Goal: Obtain resource: Download file/media

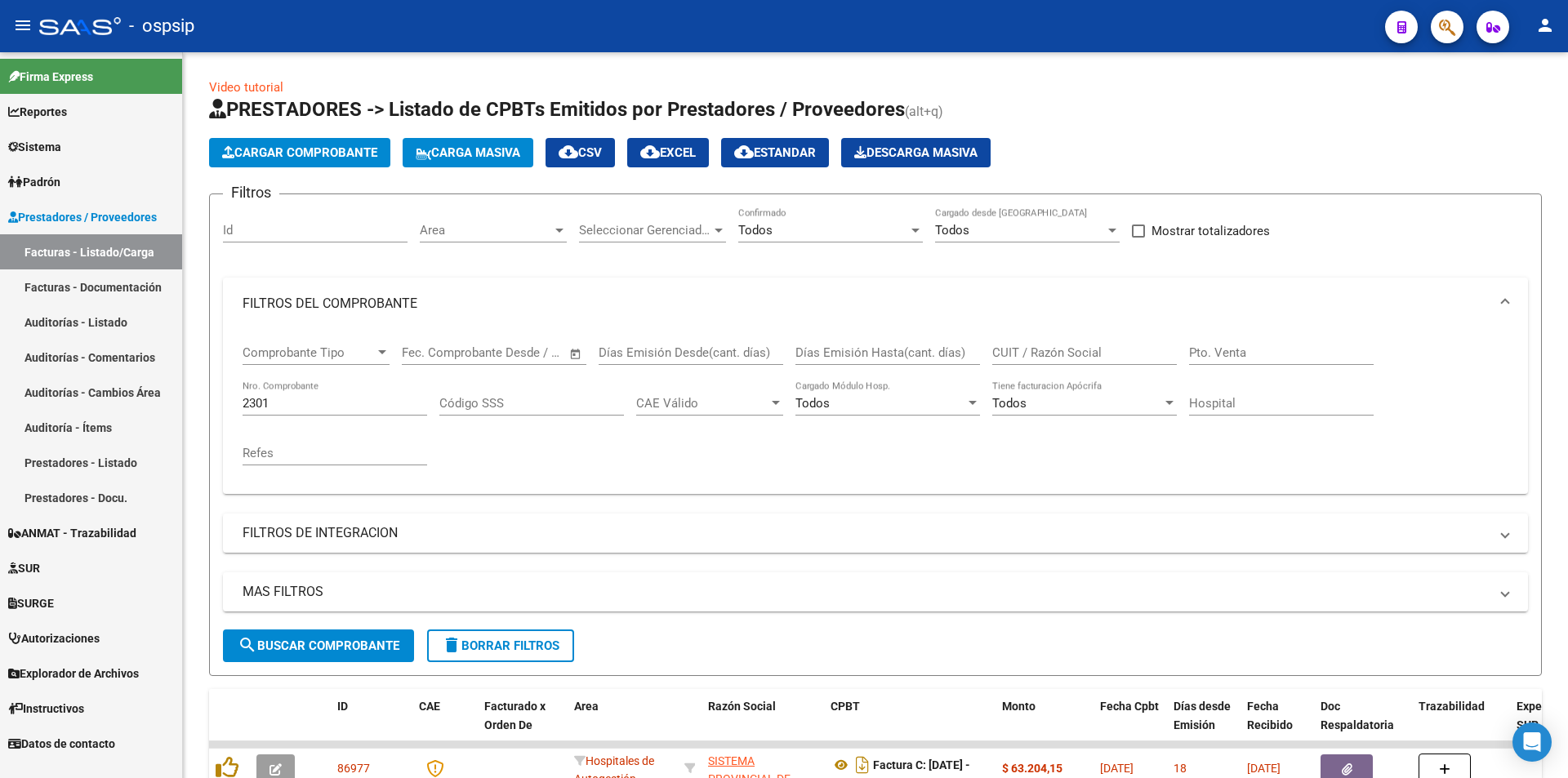
scroll to position [245, 0]
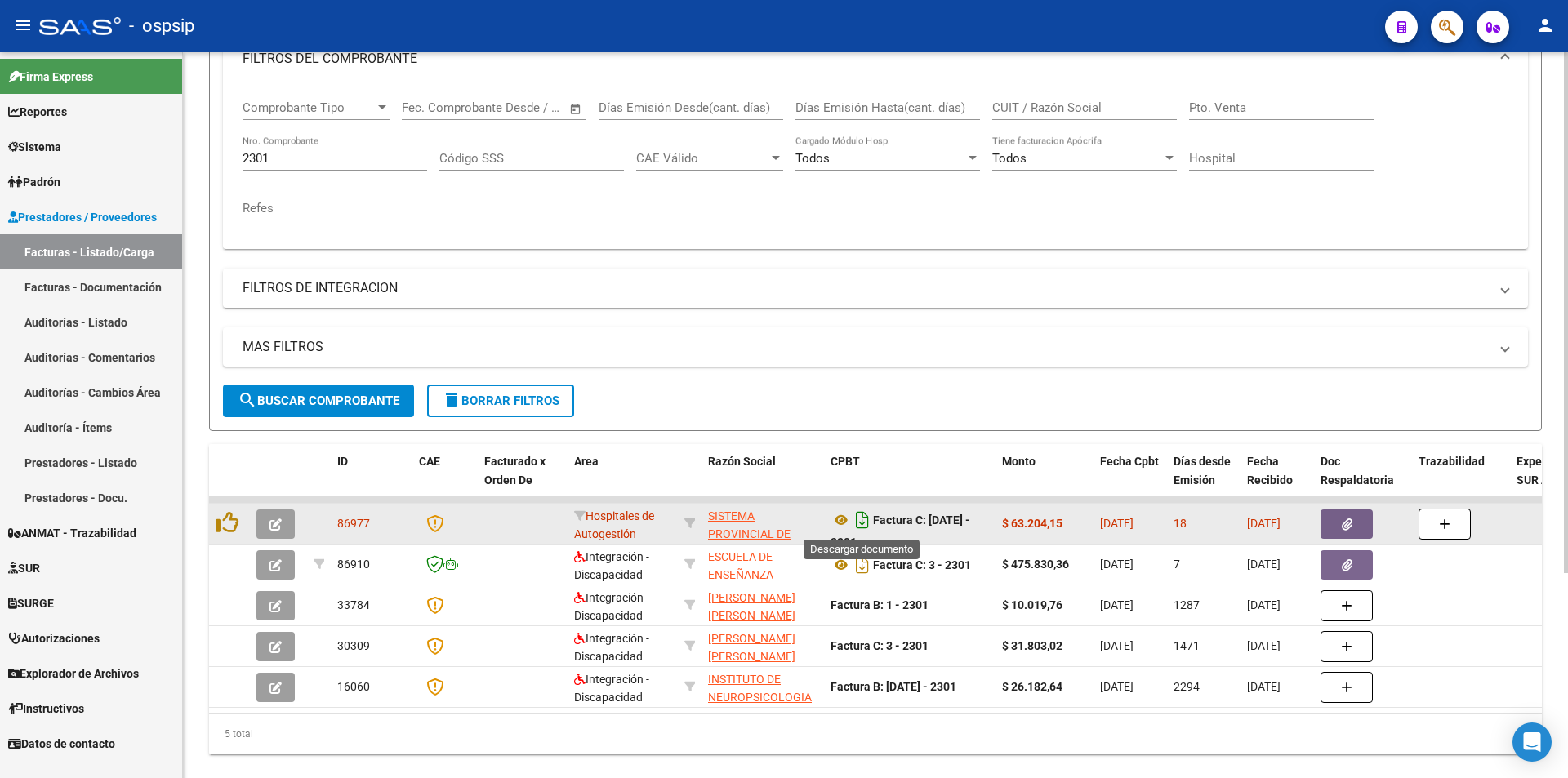
click at [865, 522] on icon "Descargar documento" at bounding box center [862, 520] width 21 height 26
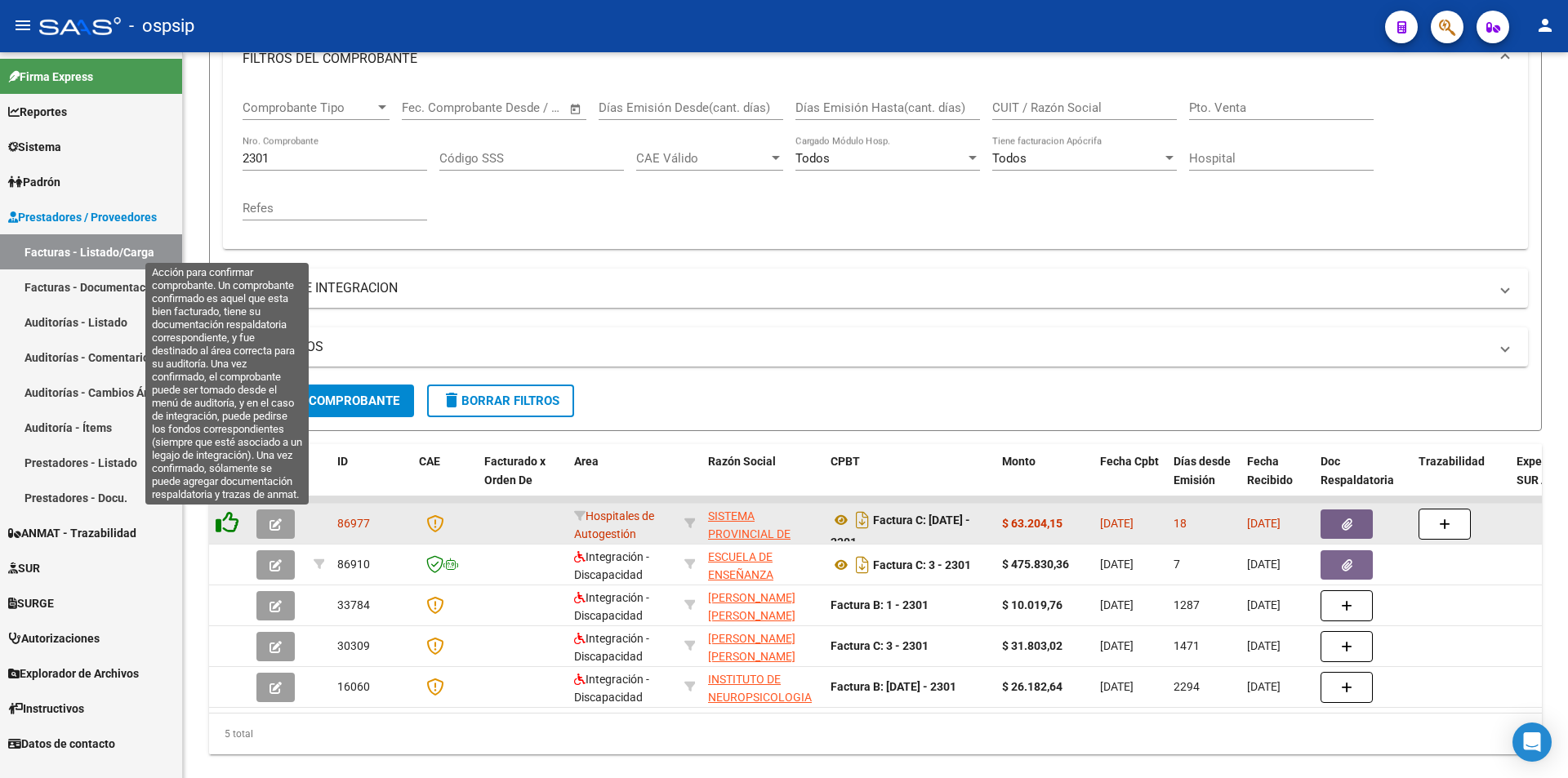
click at [224, 527] on icon at bounding box center [227, 522] width 23 height 23
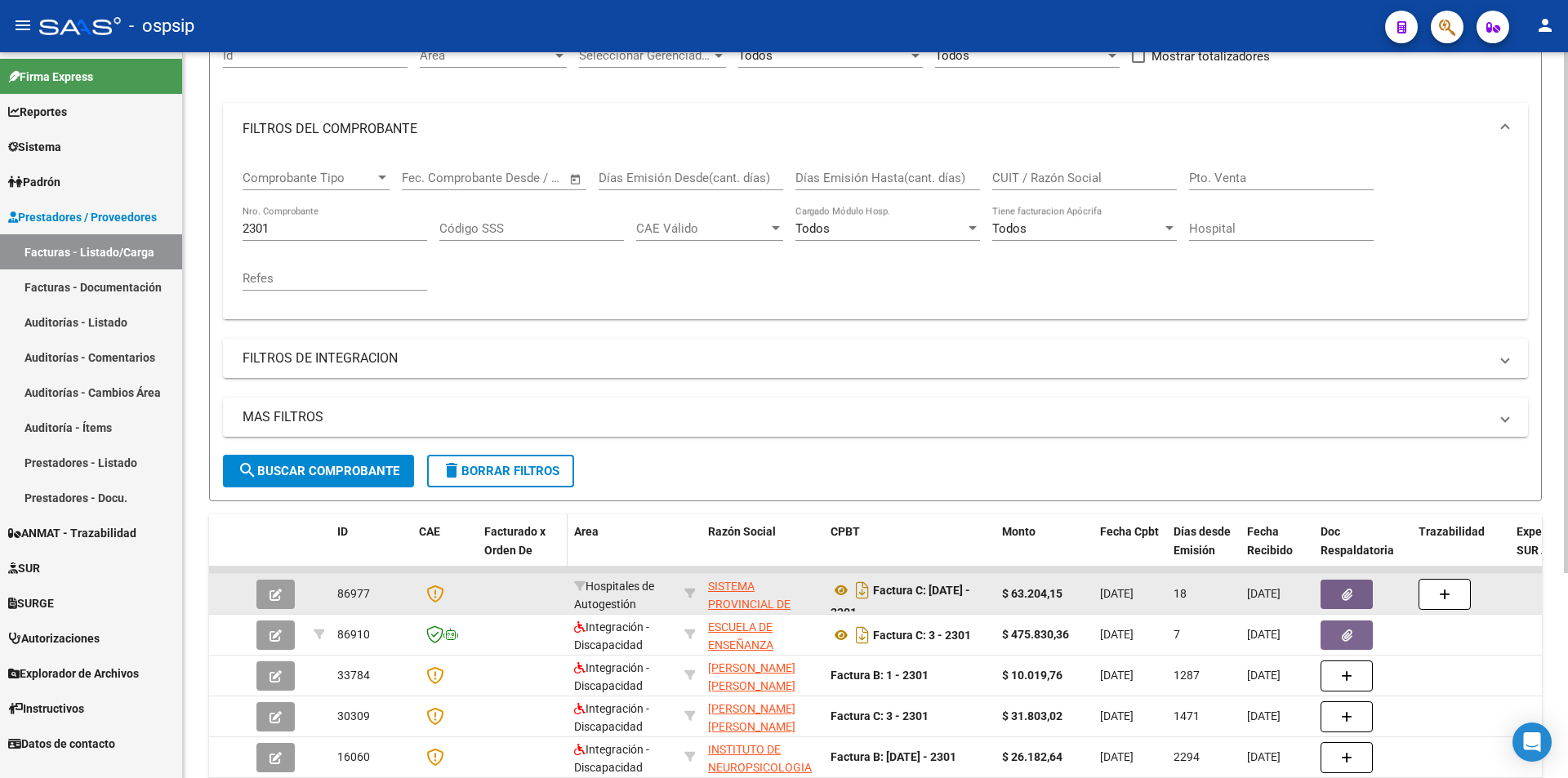
scroll to position [82, 0]
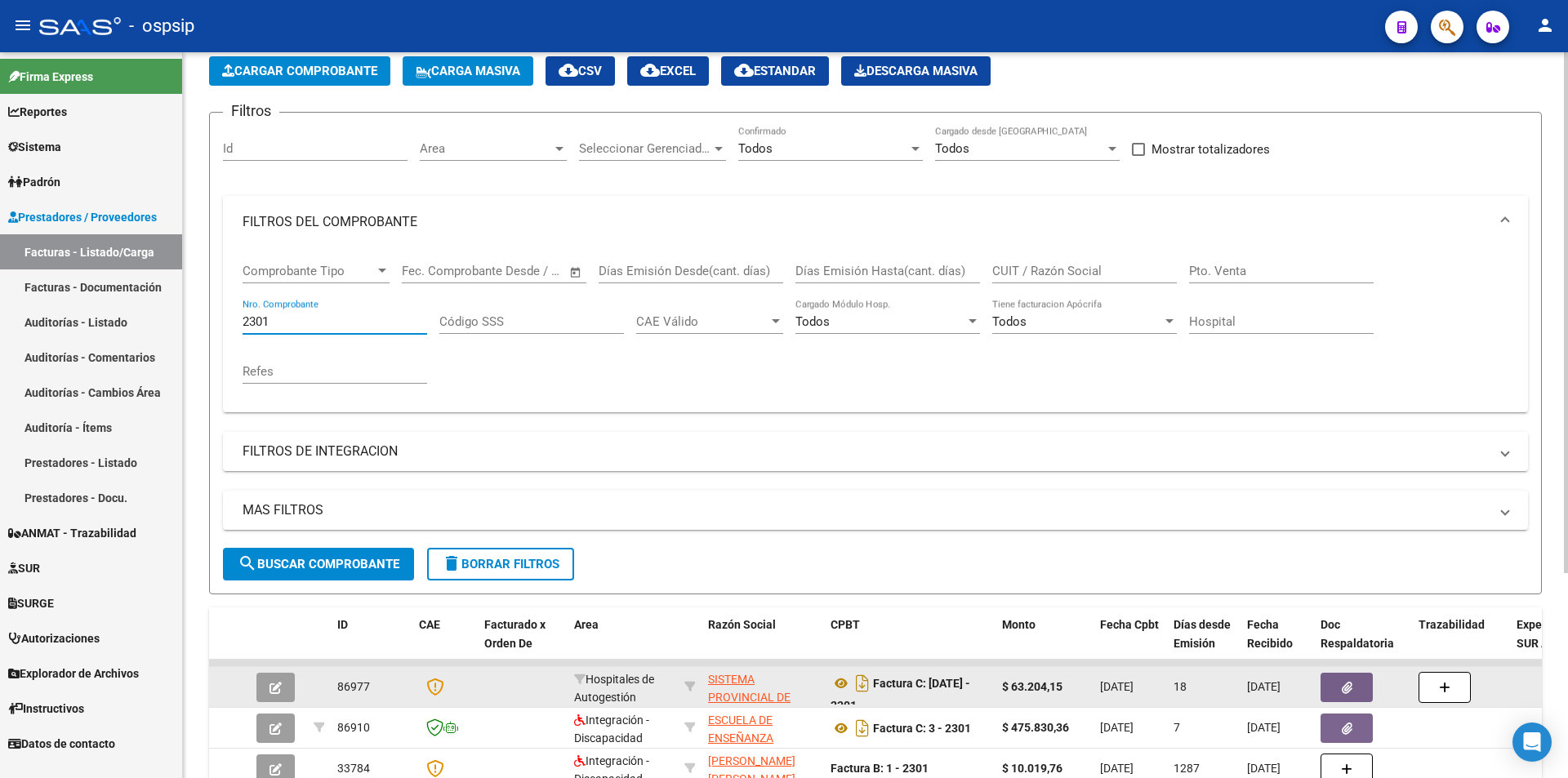
click at [314, 318] on input "2301" at bounding box center [335, 321] width 184 height 15
paste input "3423"
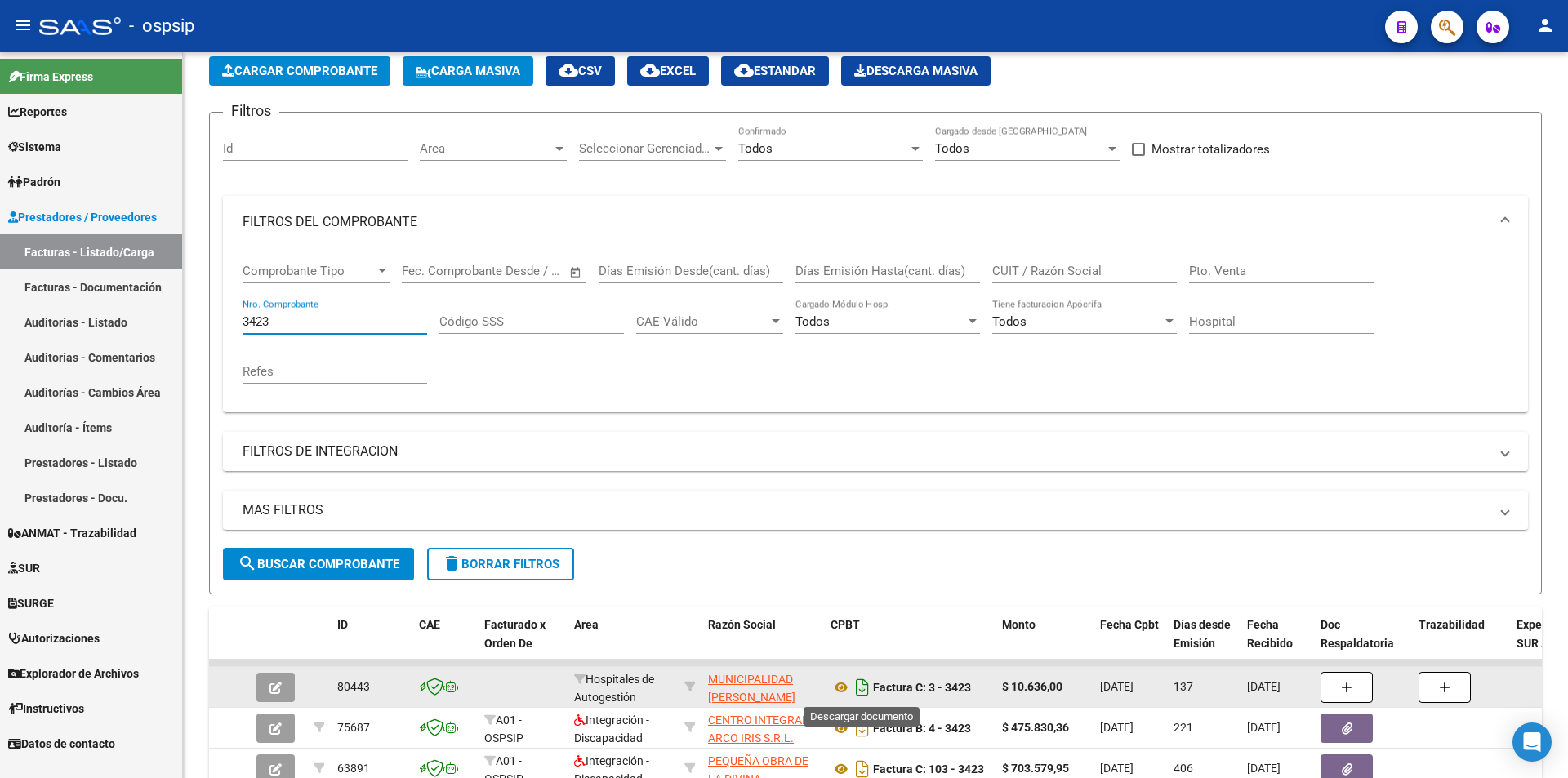
click at [866, 684] on icon "Descargar documento" at bounding box center [862, 687] width 21 height 26
click at [320, 316] on input "3423" at bounding box center [335, 321] width 184 height 15
type input "3"
paste input "3424"
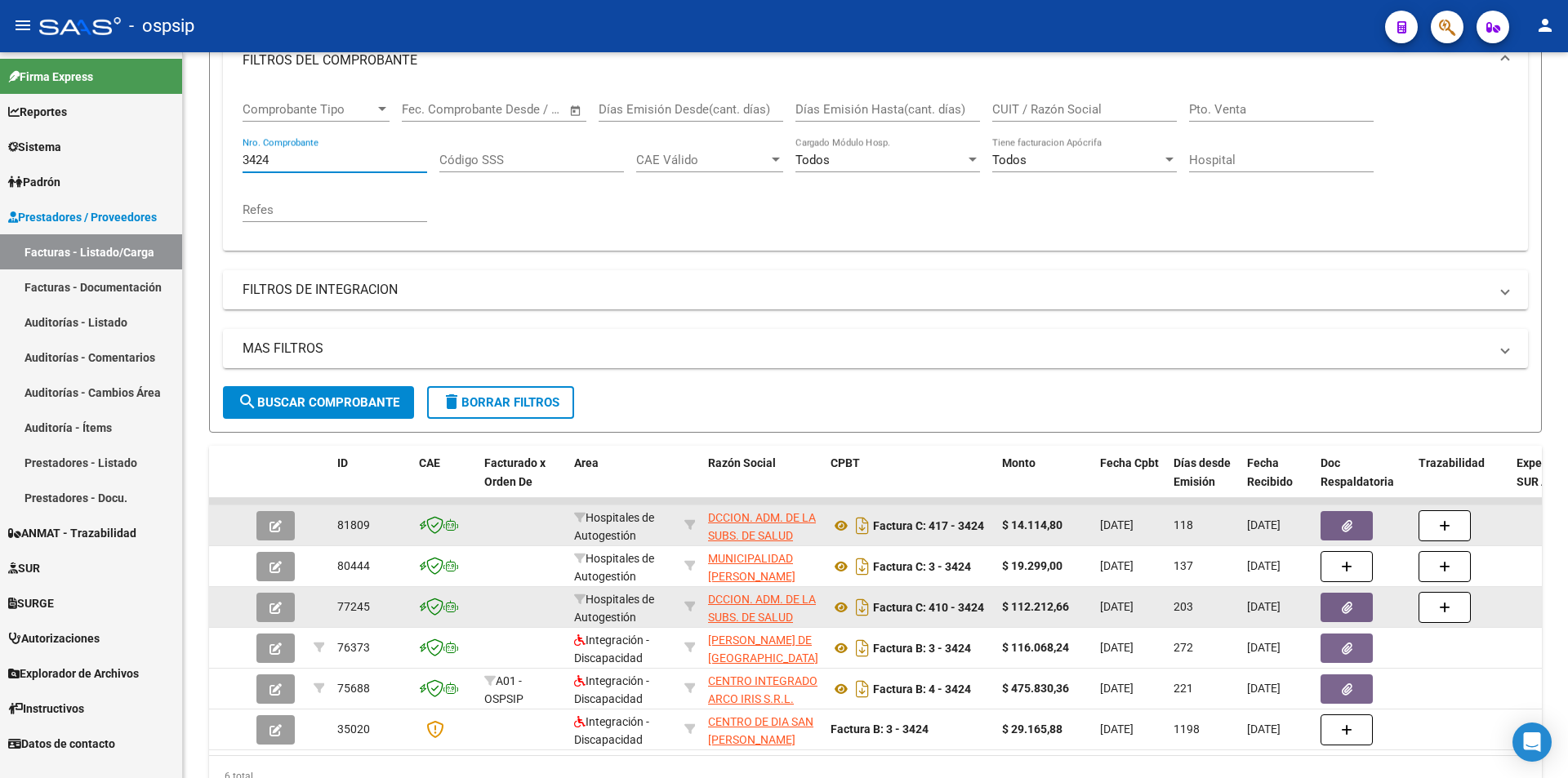
scroll to position [245, 0]
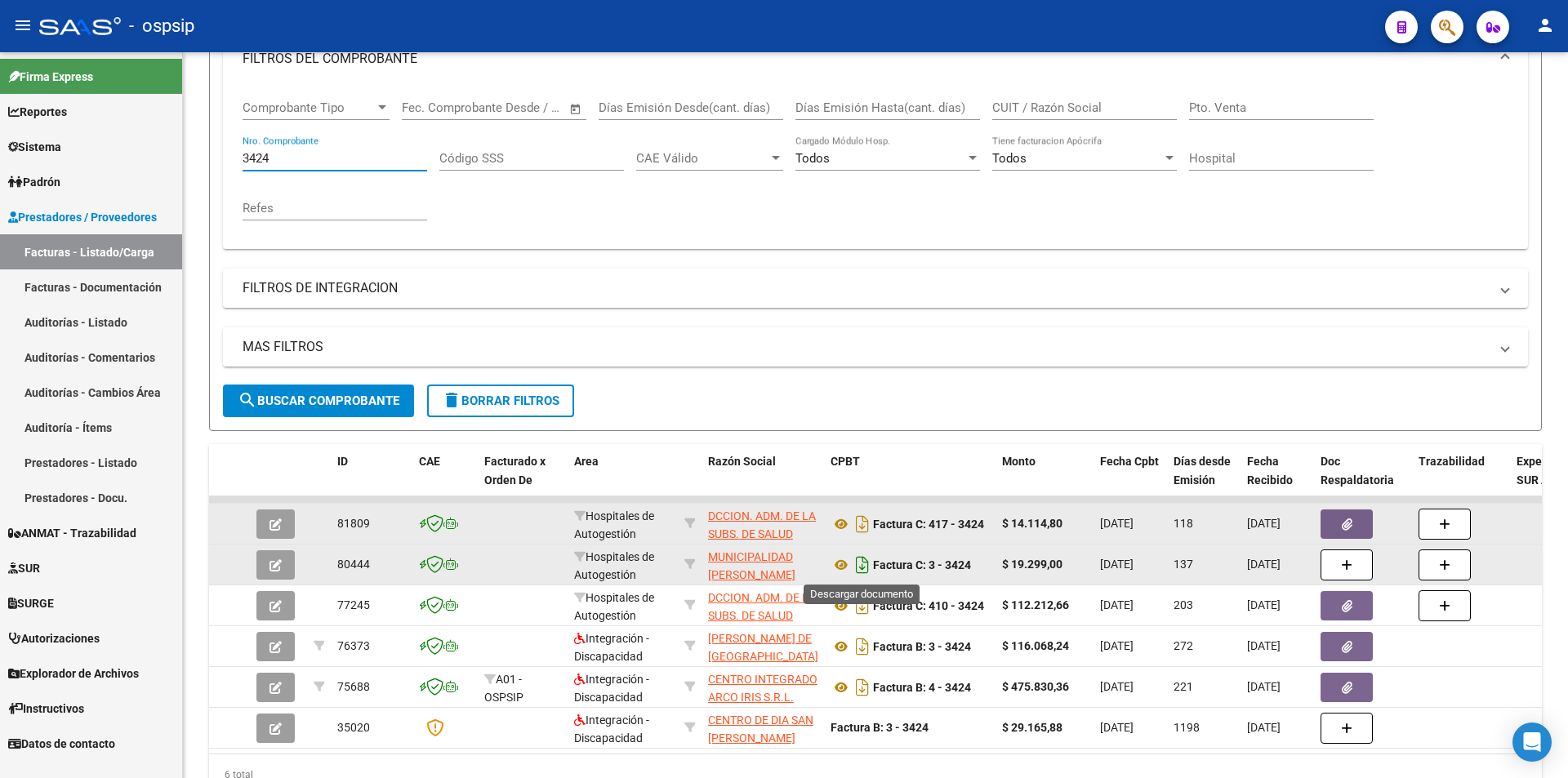
click at [865, 571] on icon "Descargar documento" at bounding box center [862, 565] width 21 height 26
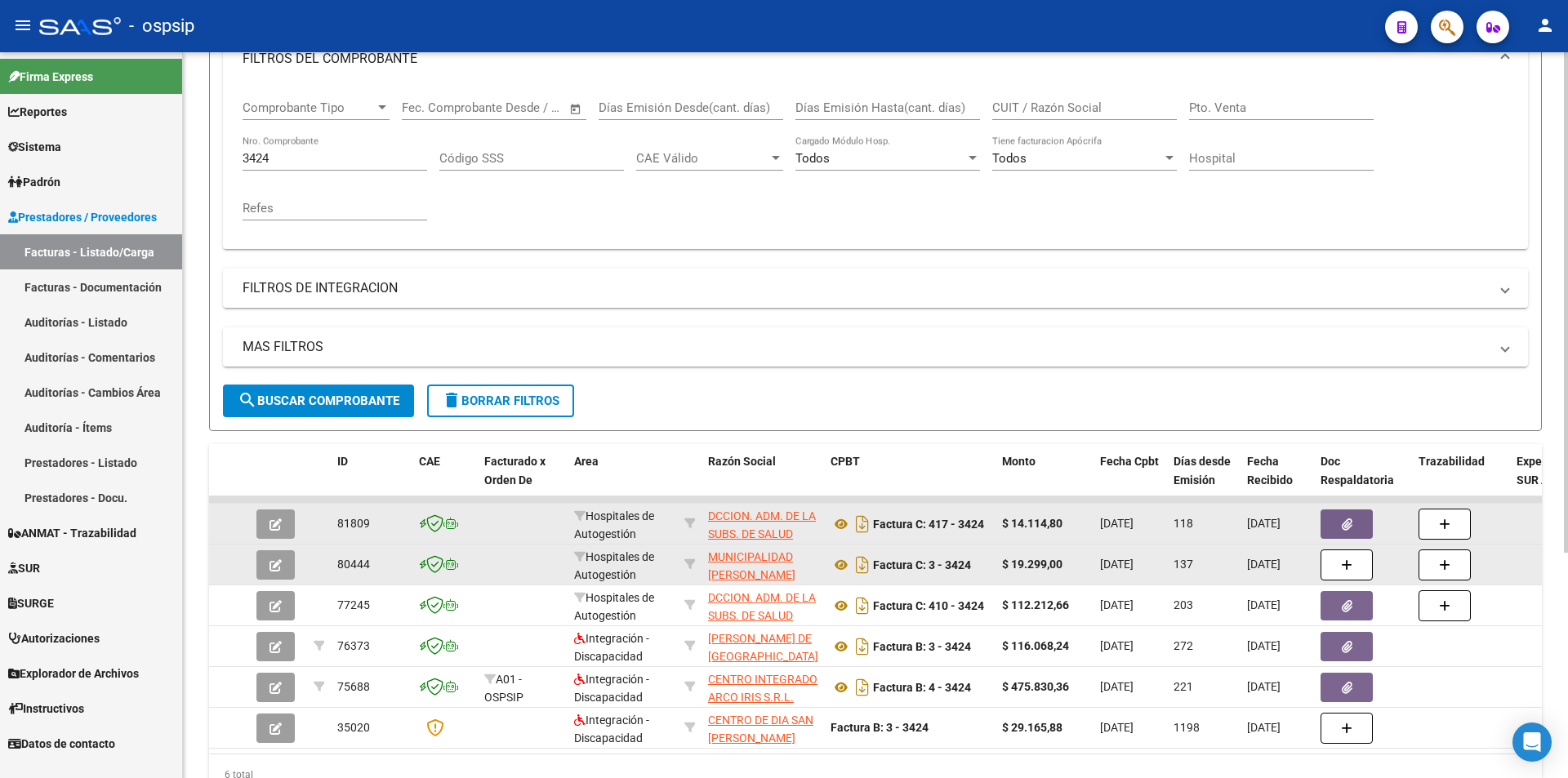
click at [297, 162] on input "3424" at bounding box center [335, 158] width 184 height 15
type input "3"
paste input "3425"
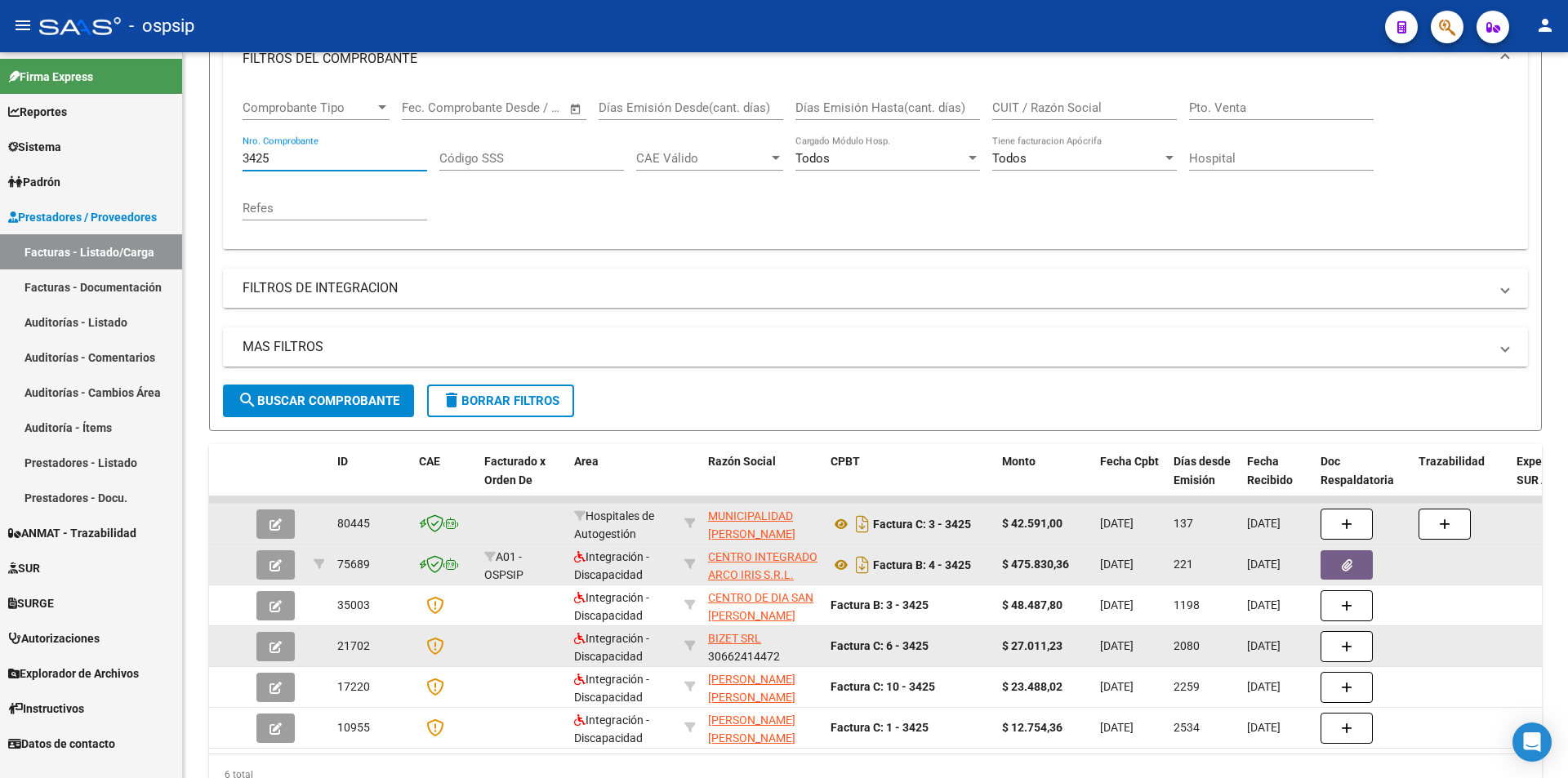
type input "3425"
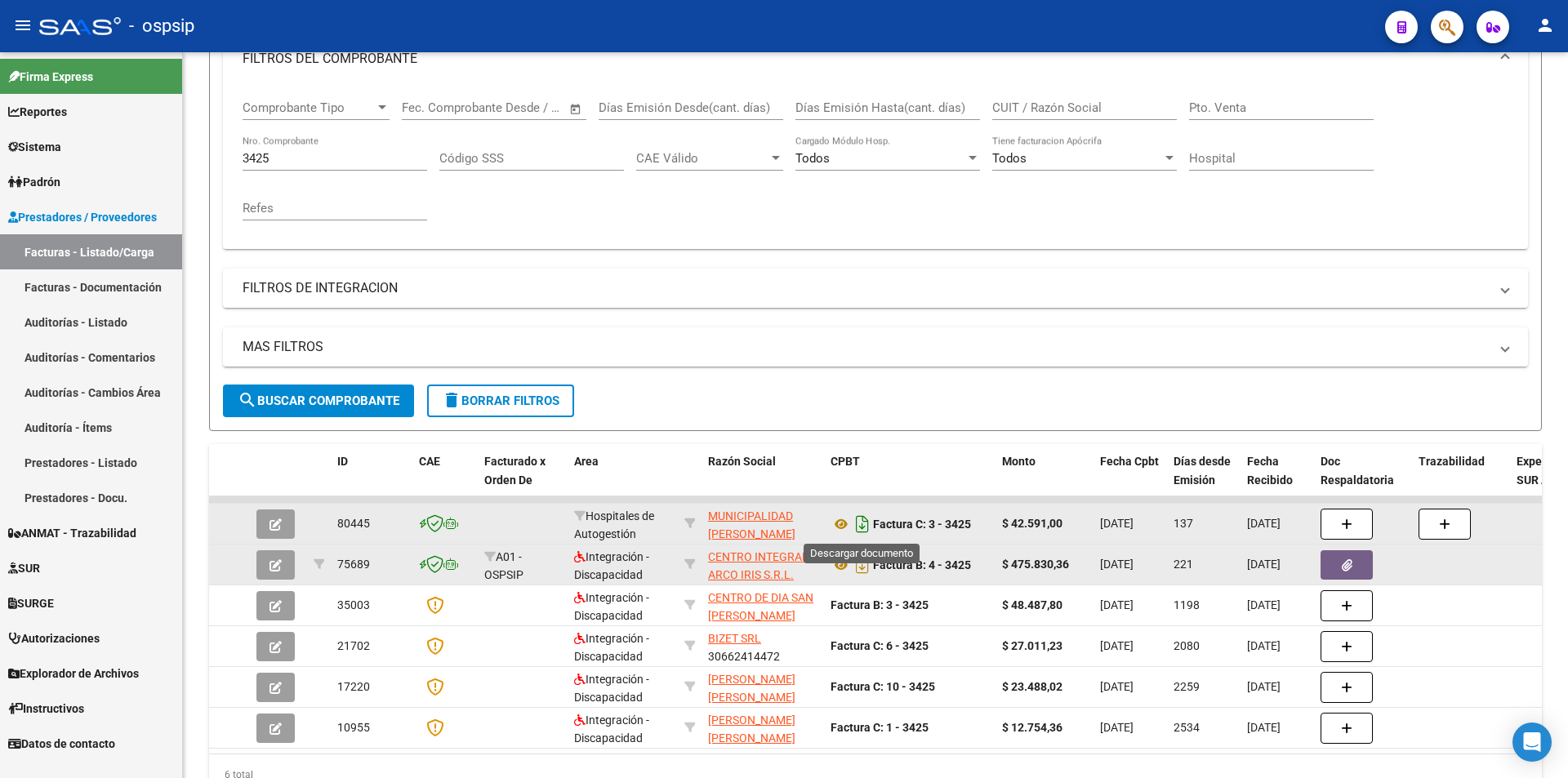
click at [864, 532] on icon "Descargar documento" at bounding box center [862, 524] width 21 height 26
click at [272, 158] on input "3425" at bounding box center [335, 158] width 184 height 15
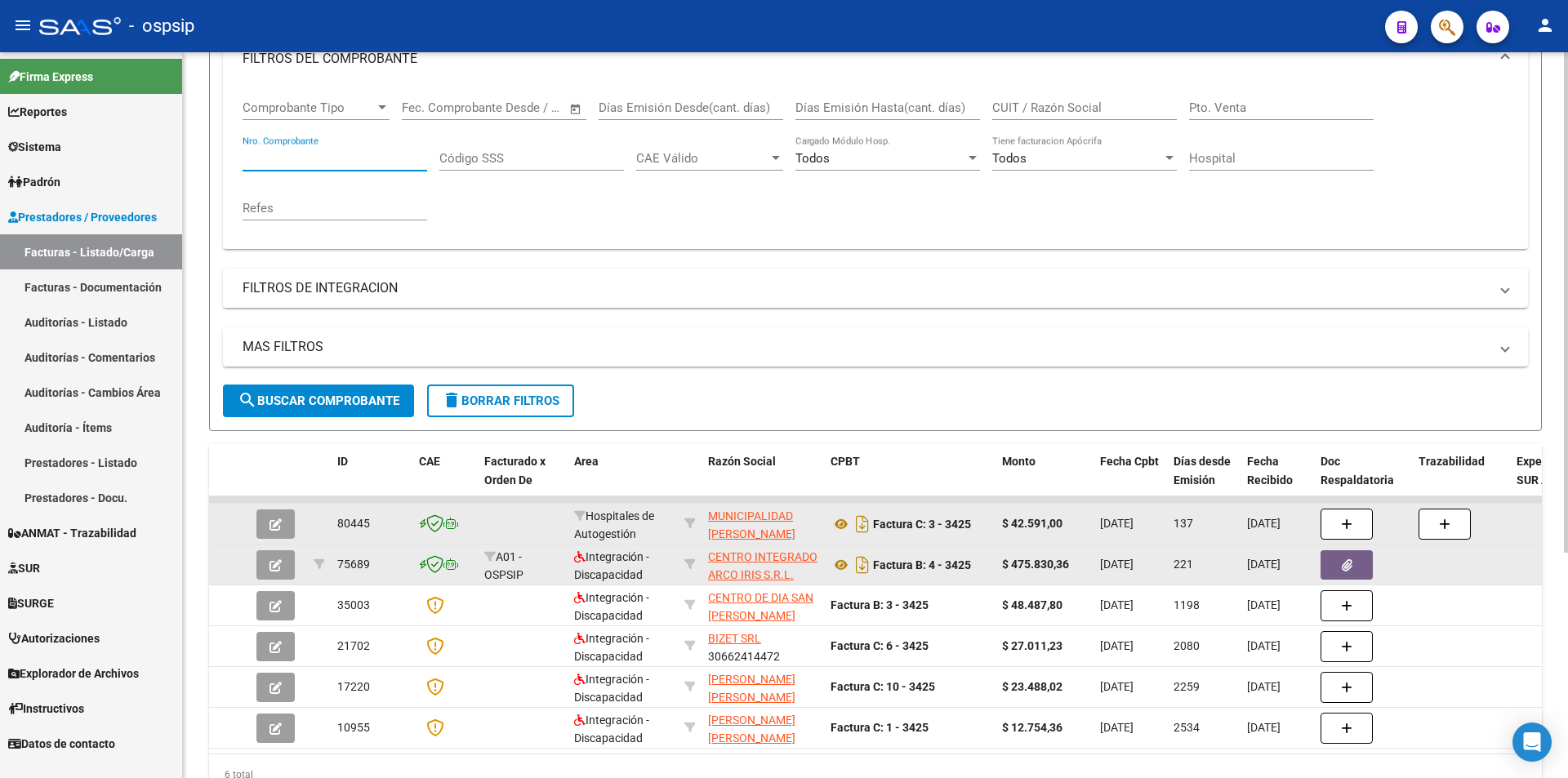
paste input "3458"
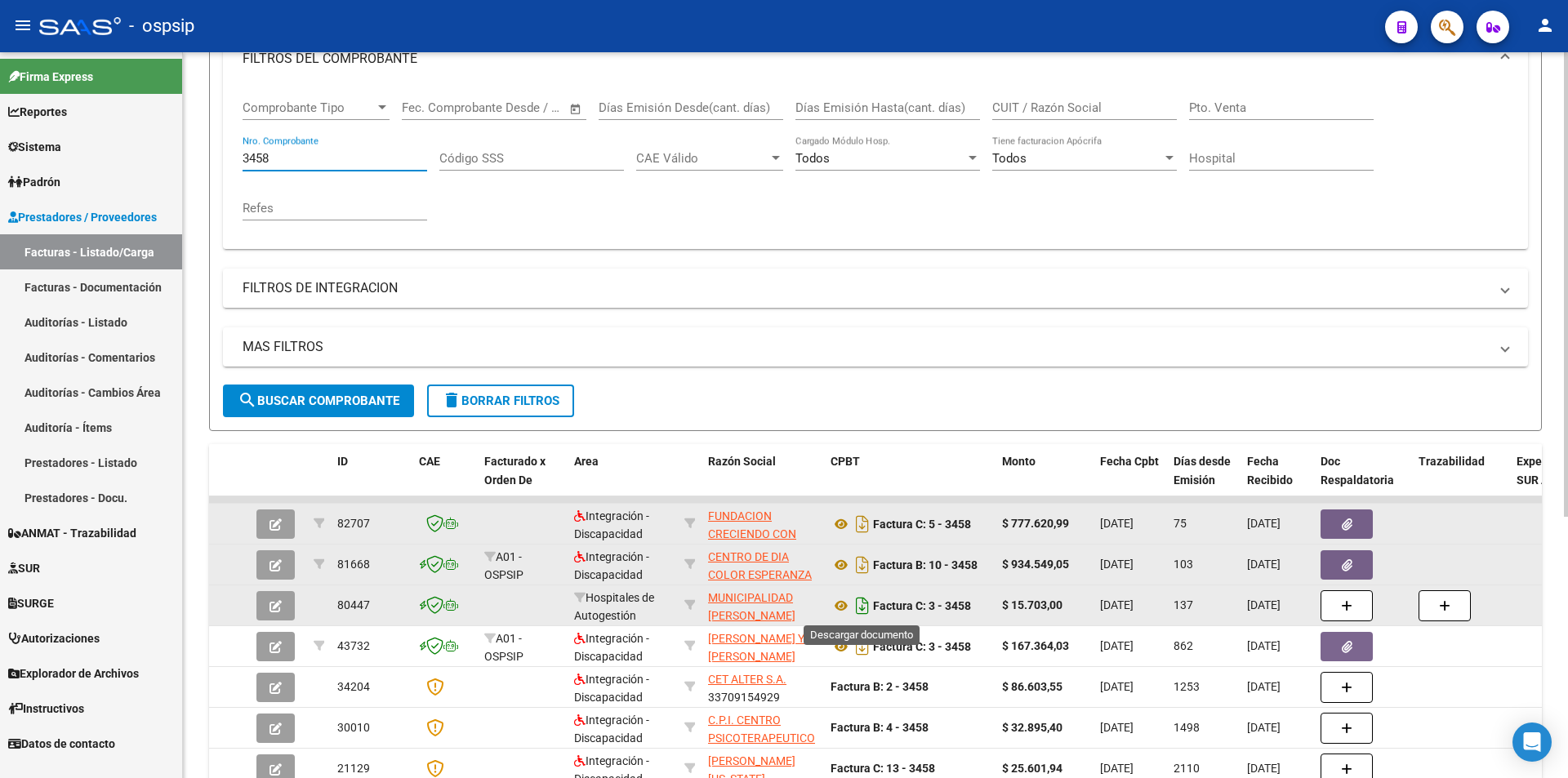
click at [861, 609] on icon "Descargar documento" at bounding box center [862, 606] width 21 height 26
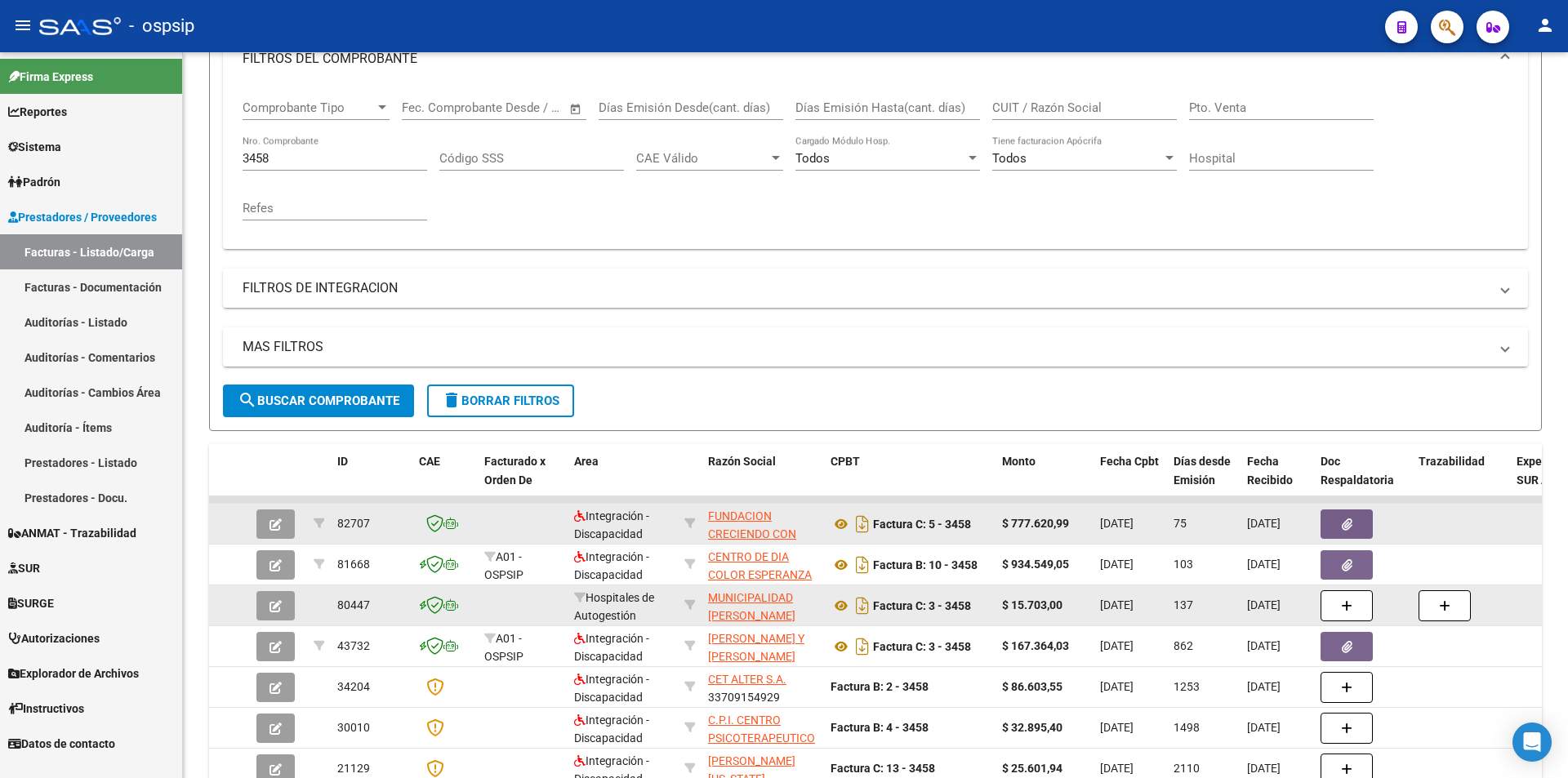
click at [319, 153] on input "3458" at bounding box center [335, 158] width 184 height 15
type input "3"
paste input "3459"
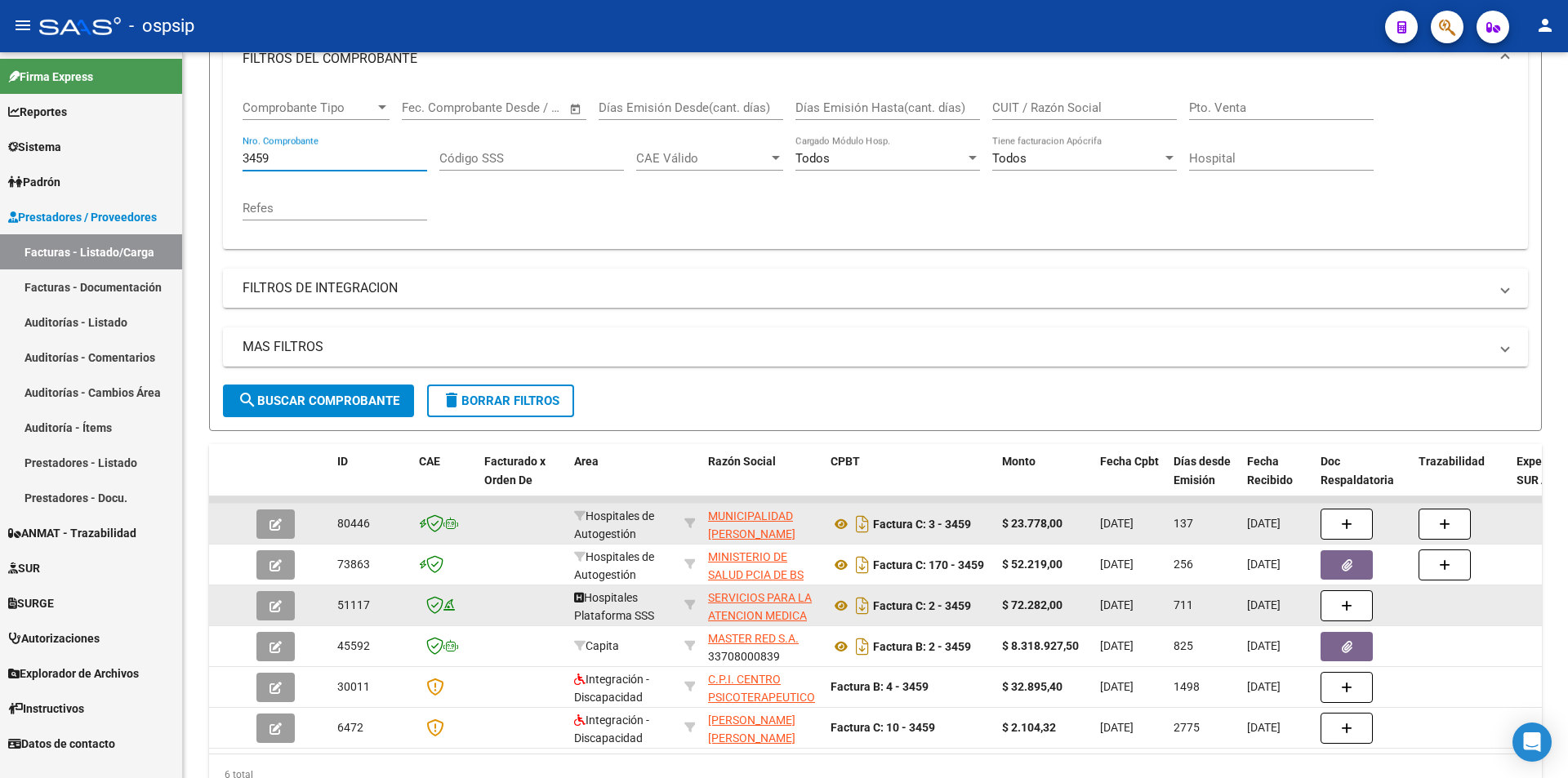
type input "3459"
click at [859, 529] on icon "Descargar documento" at bounding box center [862, 524] width 21 height 26
click at [291, 157] on input "3459" at bounding box center [335, 158] width 184 height 15
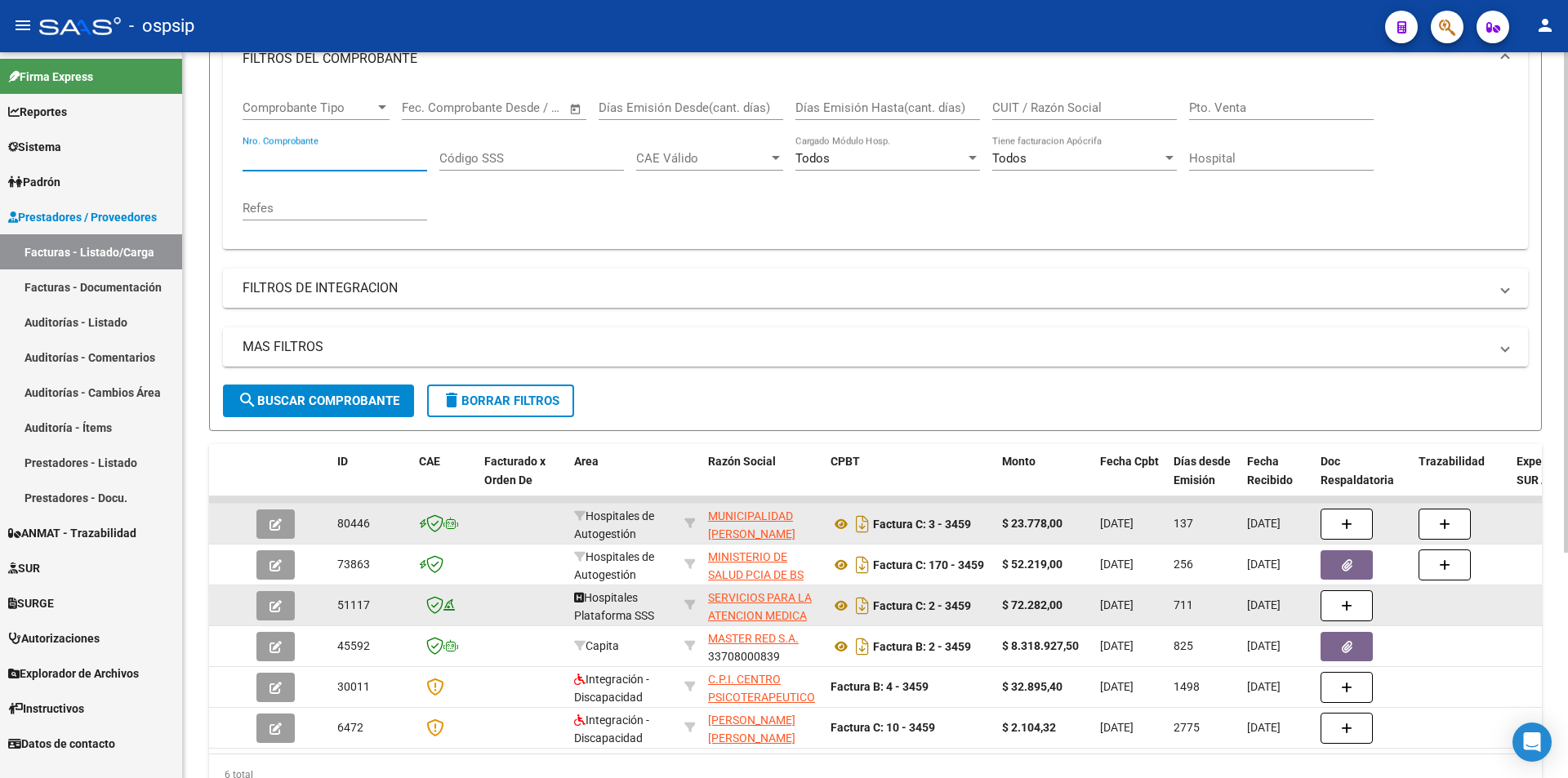
paste input "1063"
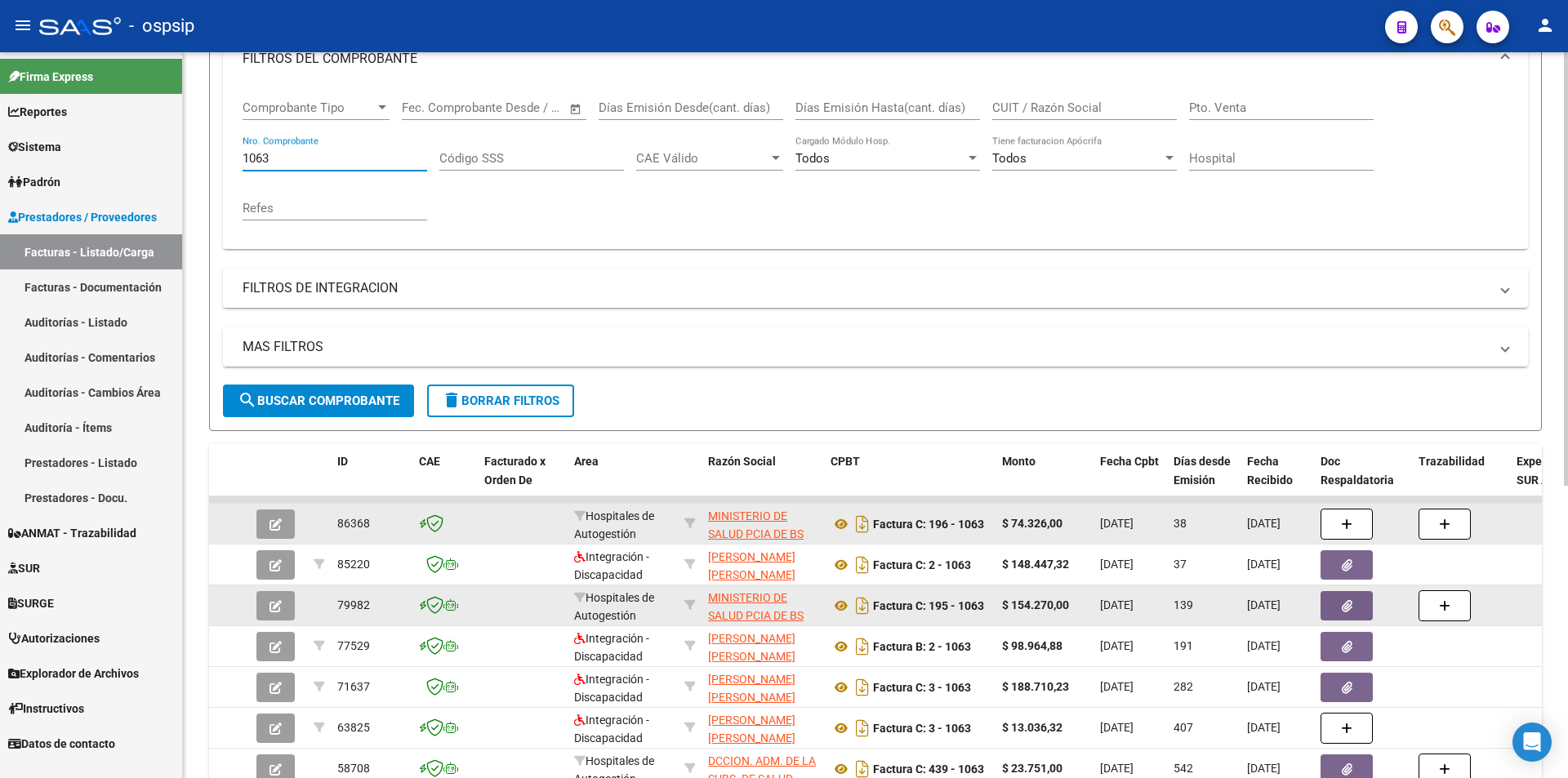
type input "1063"
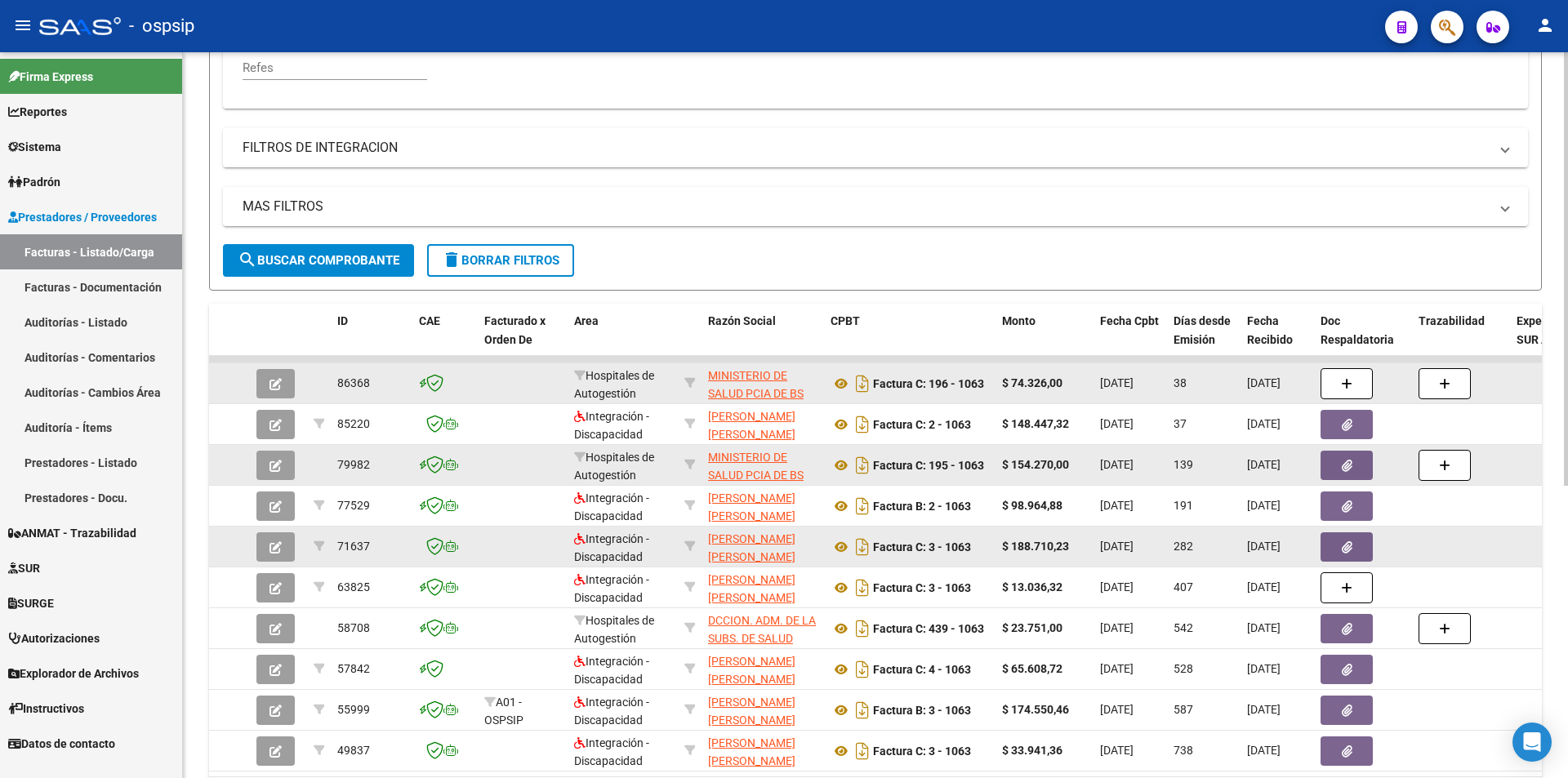
scroll to position [408, 0]
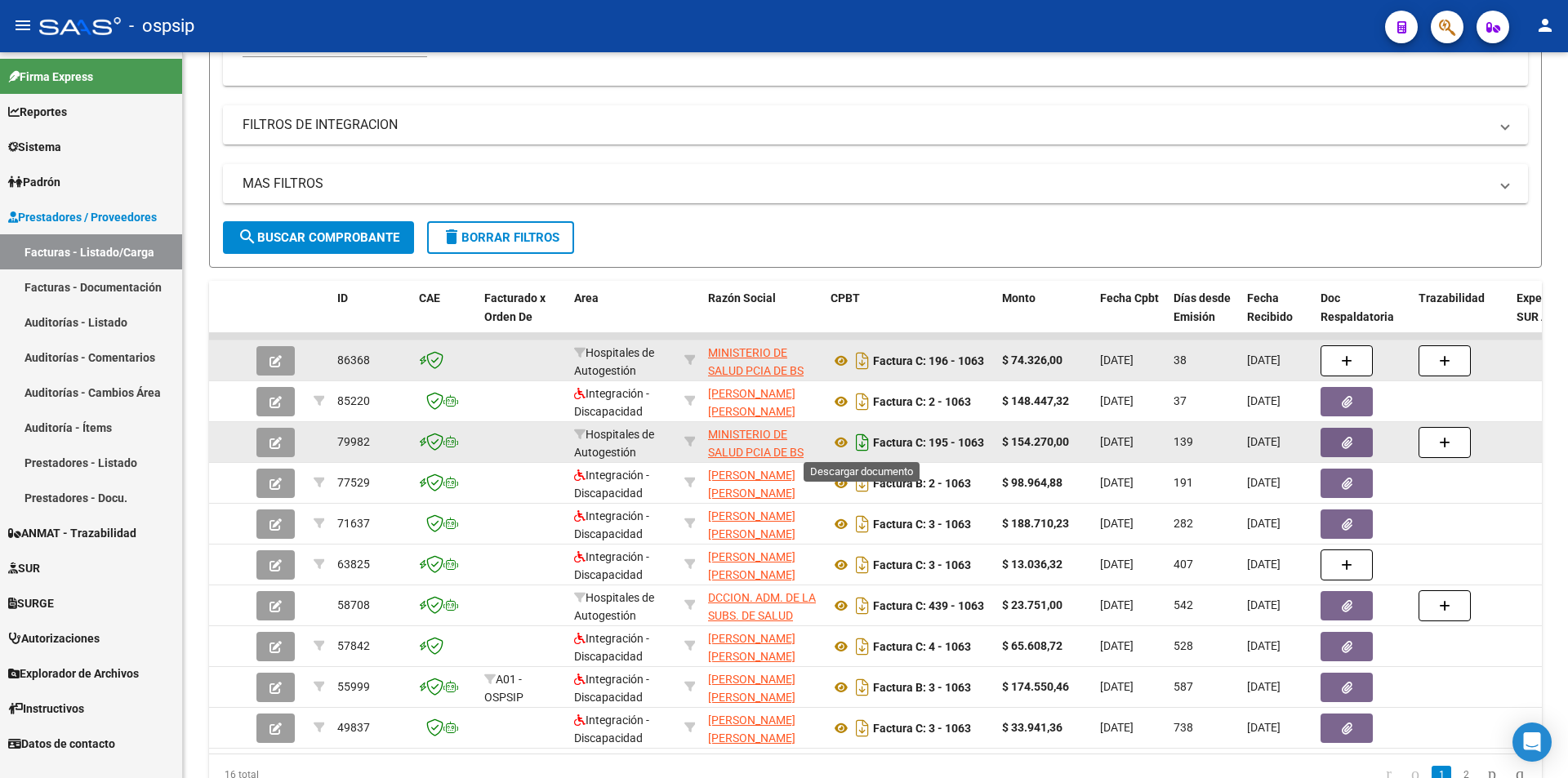
click at [863, 448] on icon "Descargar documento" at bounding box center [862, 443] width 21 height 26
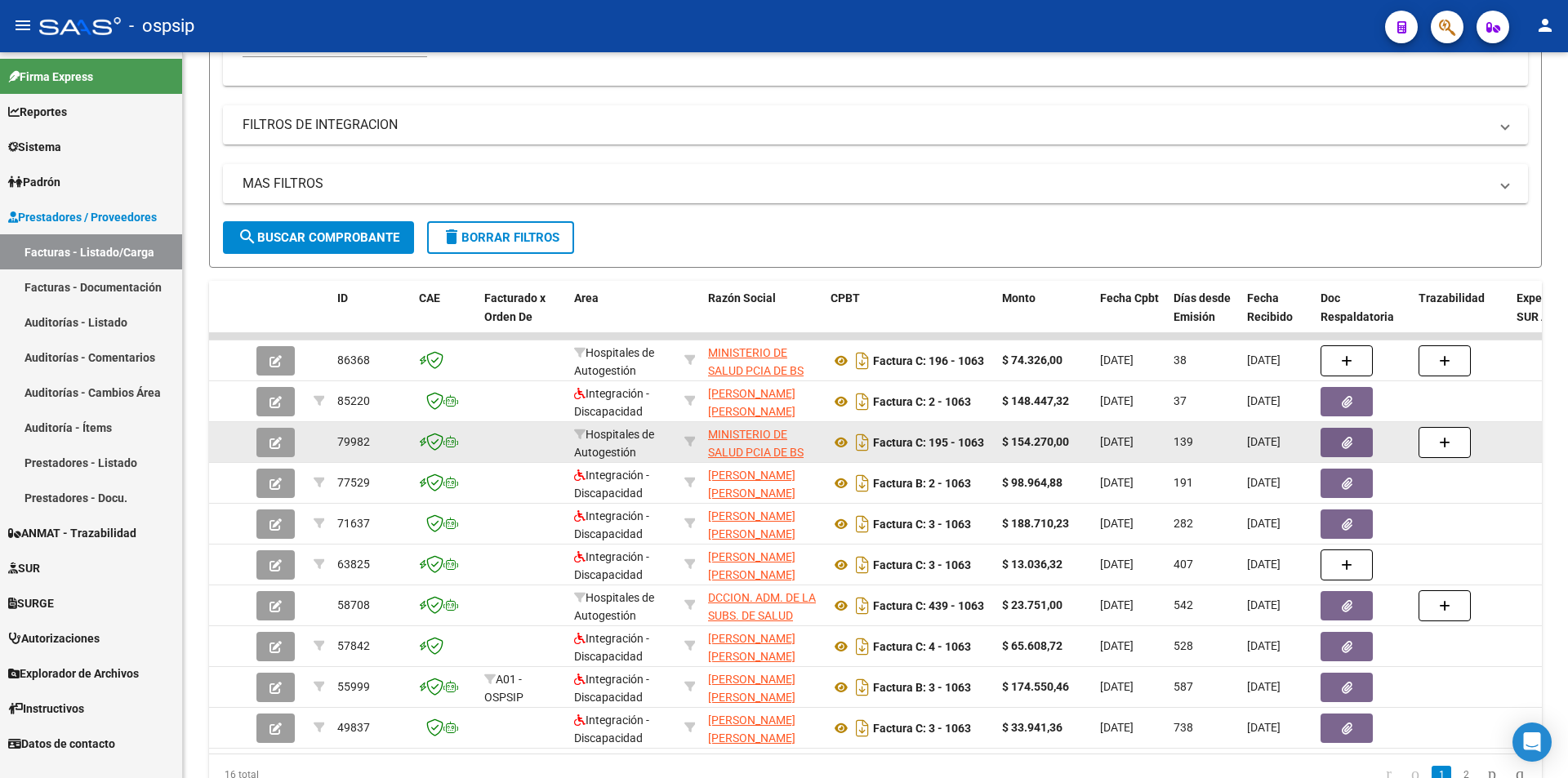
scroll to position [82, 0]
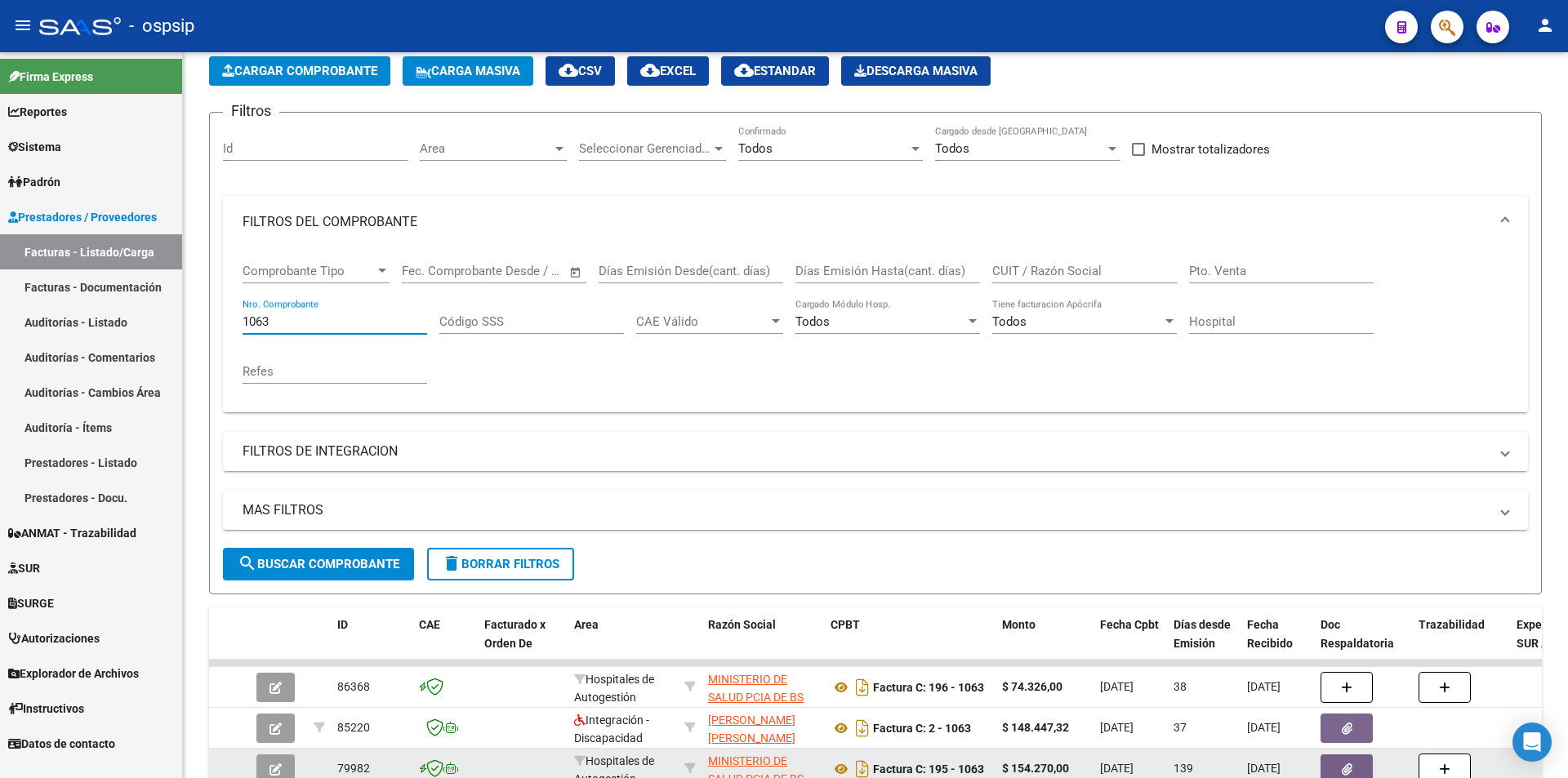
click at [284, 326] on input "1063" at bounding box center [335, 321] width 184 height 15
paste input "2797"
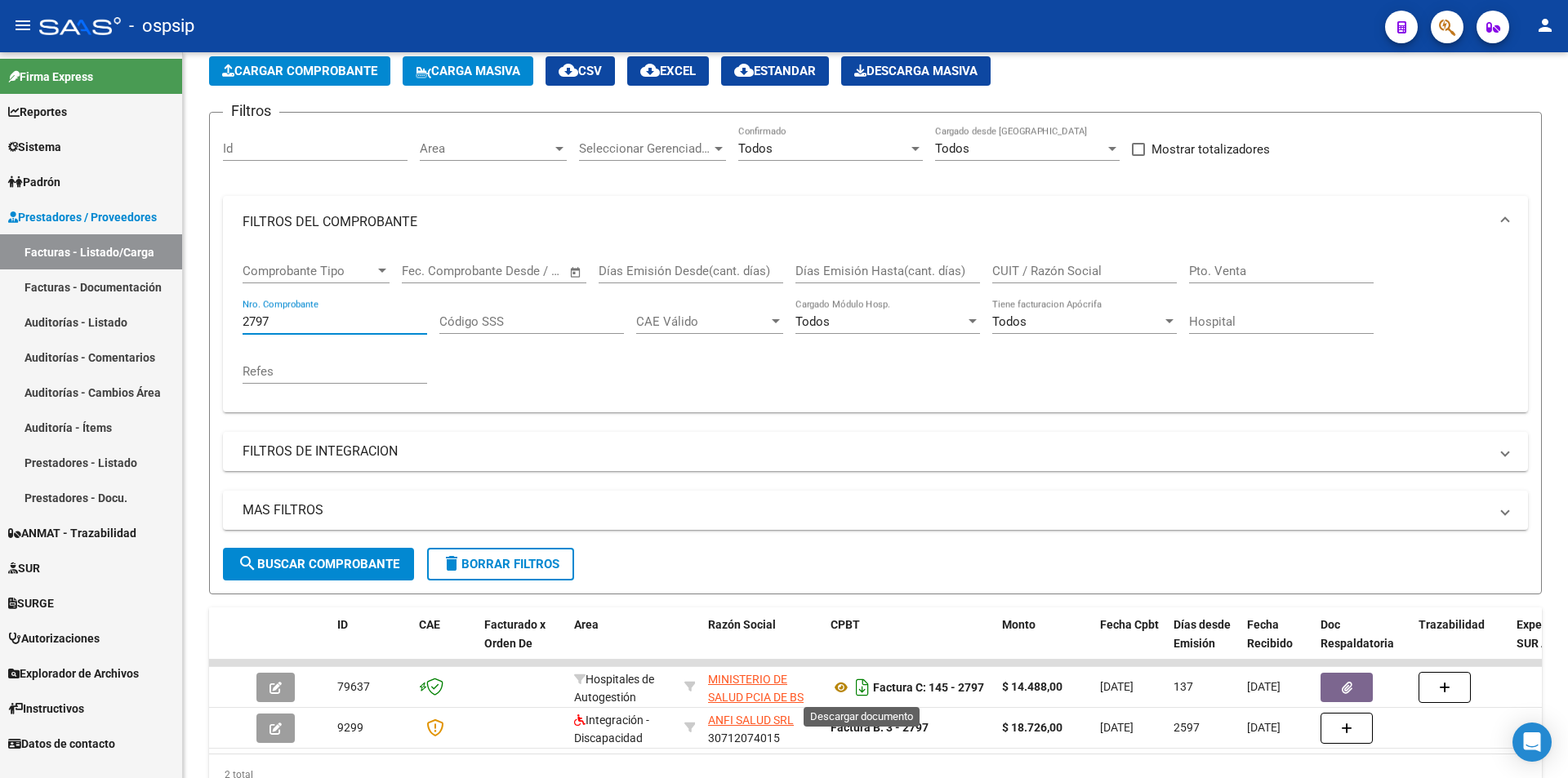
type input "2797"
click at [862, 684] on icon "Descargar documento" at bounding box center [862, 687] width 21 height 26
